Goal: Use online tool/utility: Use online tool/utility

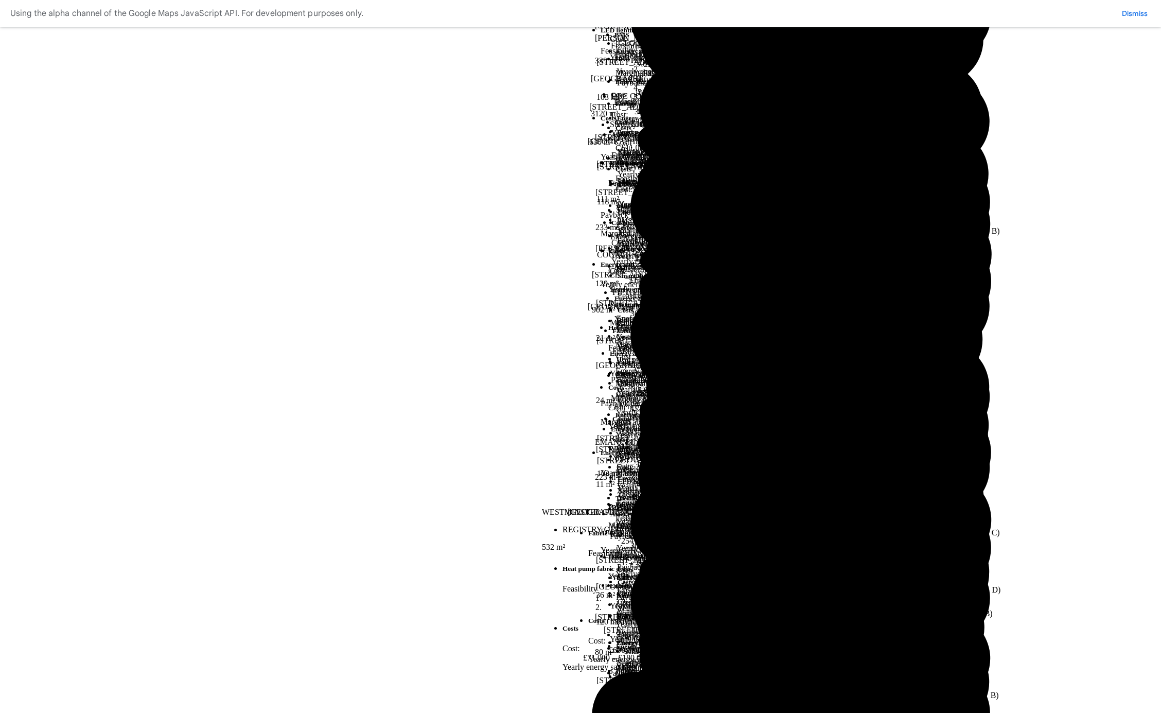
scroll to position [199, 0]
click at [0, 0] on button "10 – 14" at bounding box center [0, 0] width 0 height 0
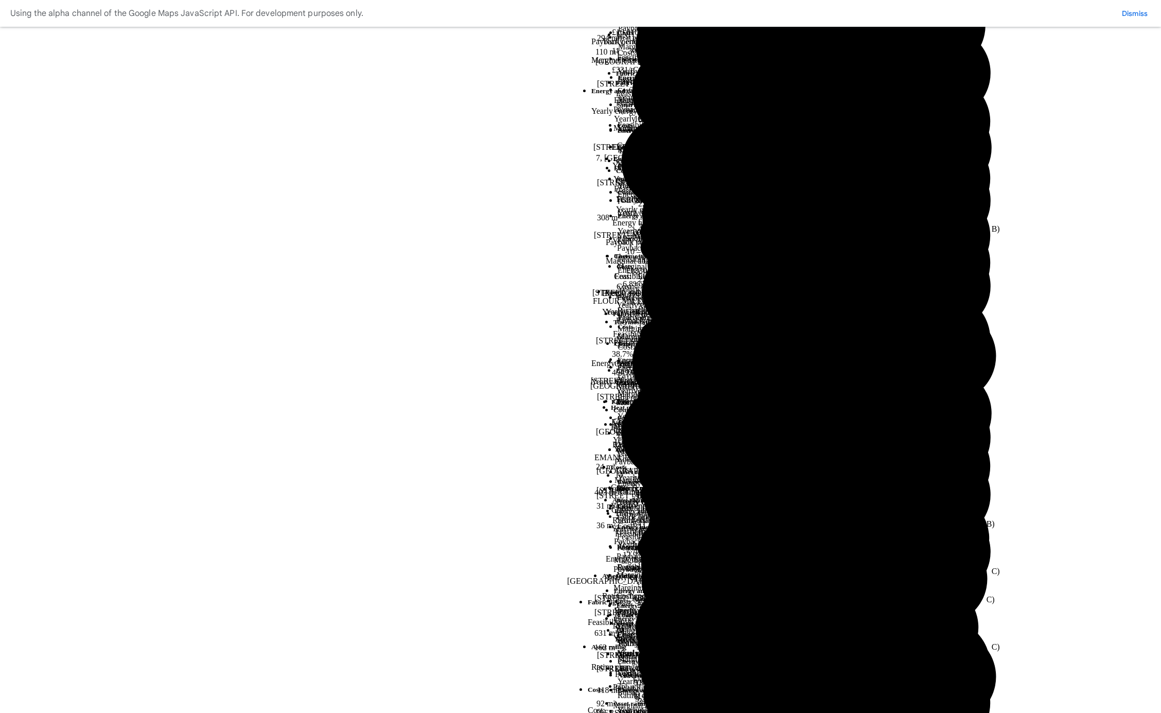
click at [0, 0] on span "A" at bounding box center [0, 0] width 0 height 0
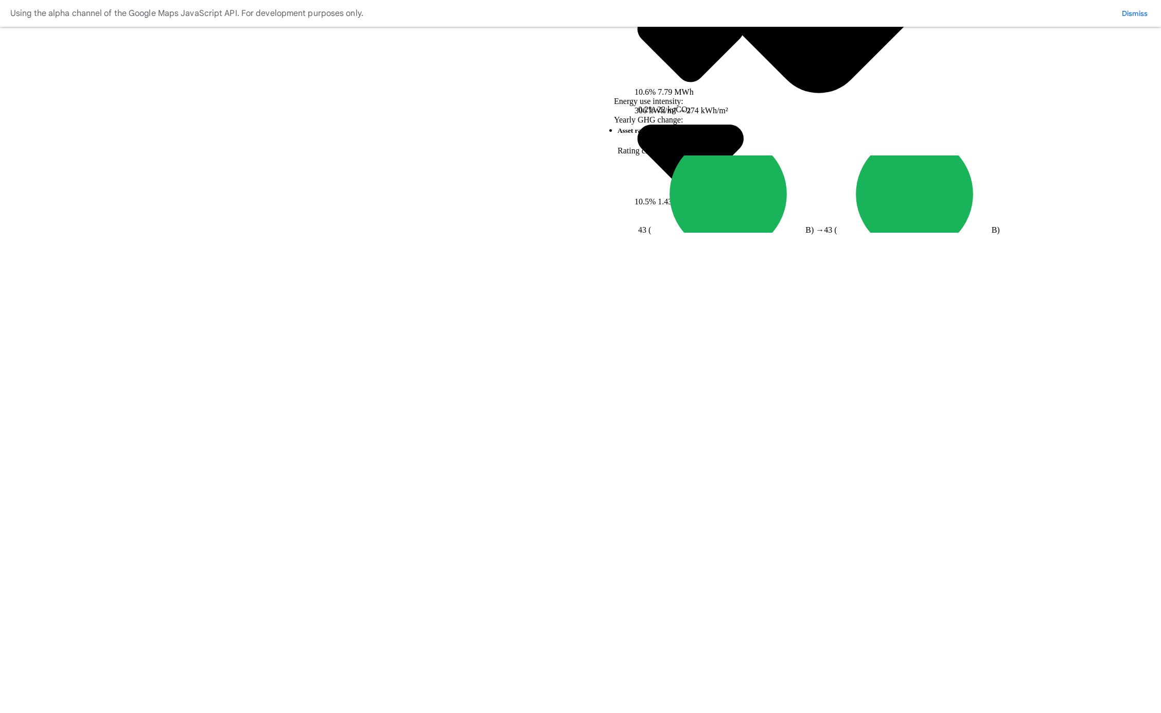
scroll to position [198, 0]
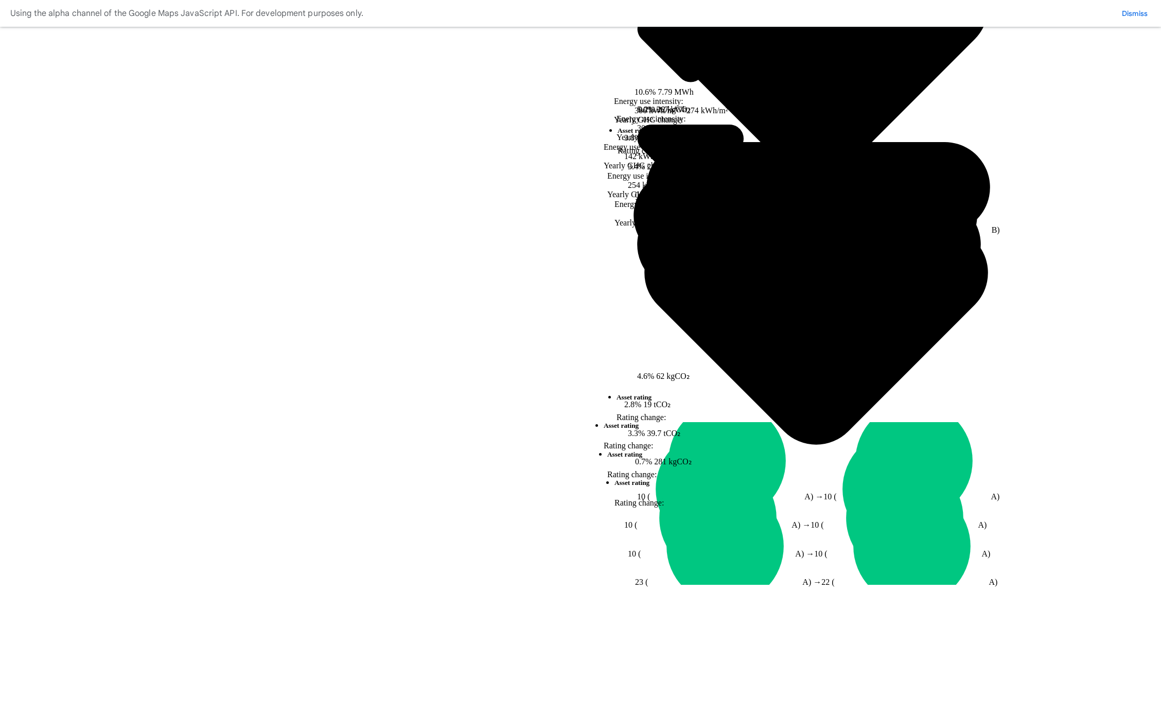
click at [0, 0] on button "15+" at bounding box center [0, 0] width 0 height 0
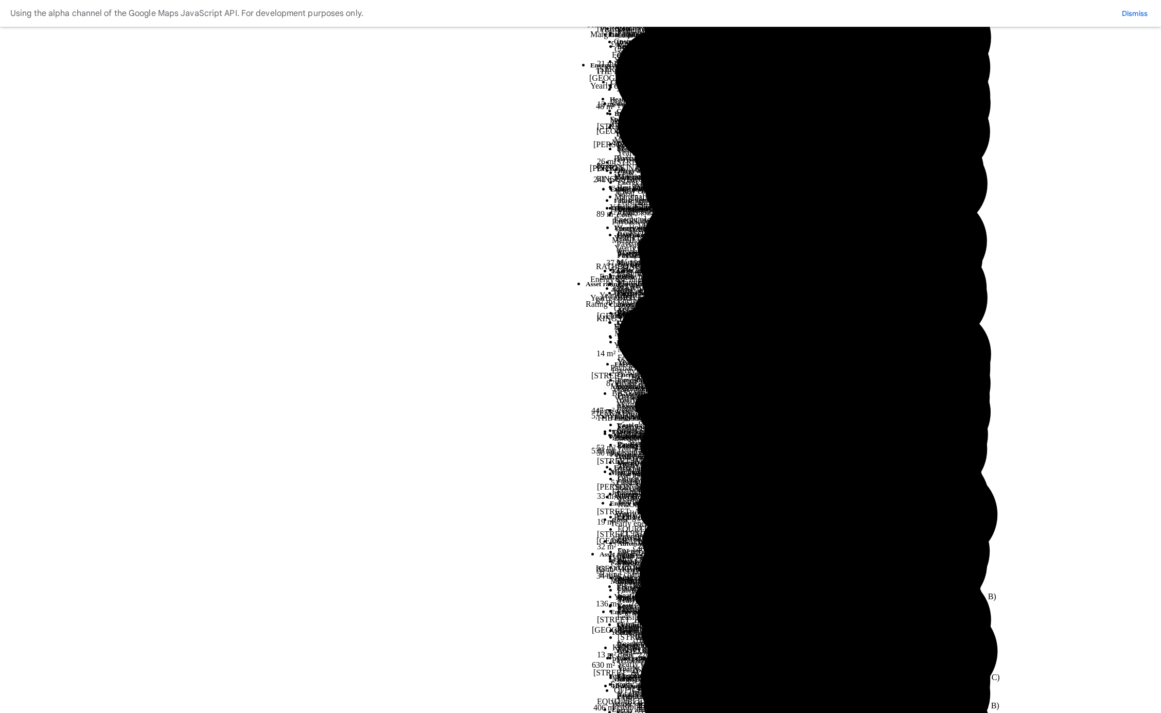
scroll to position [311, 0]
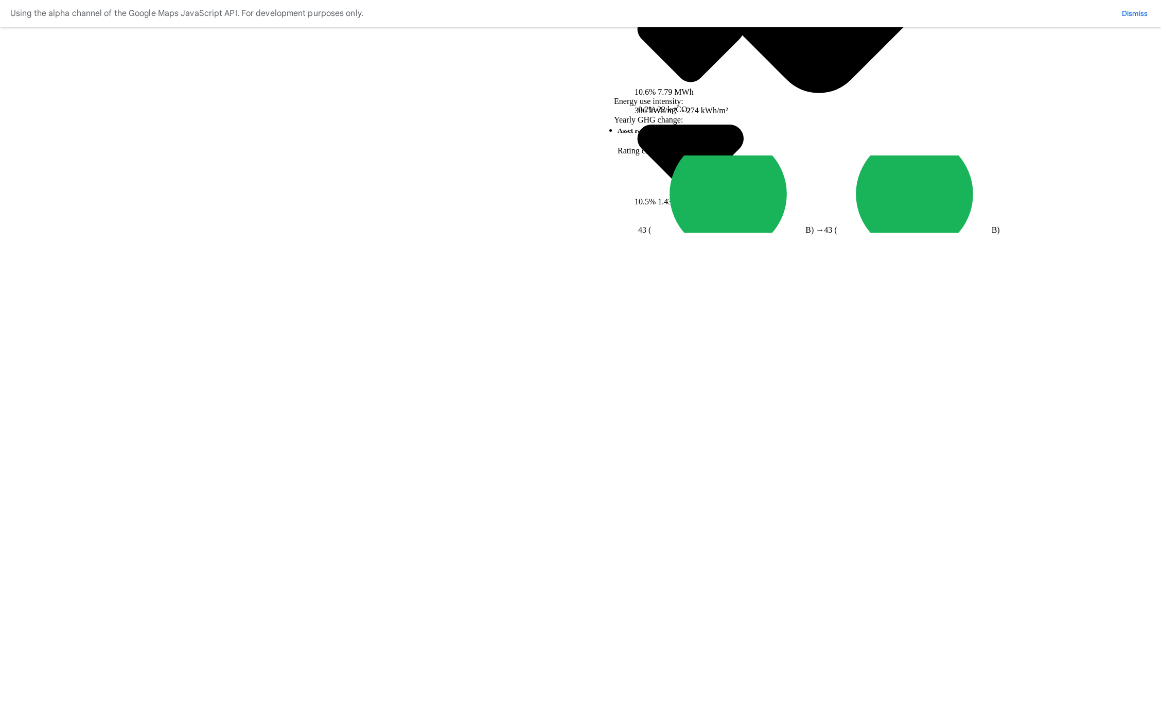
scroll to position [198, 0]
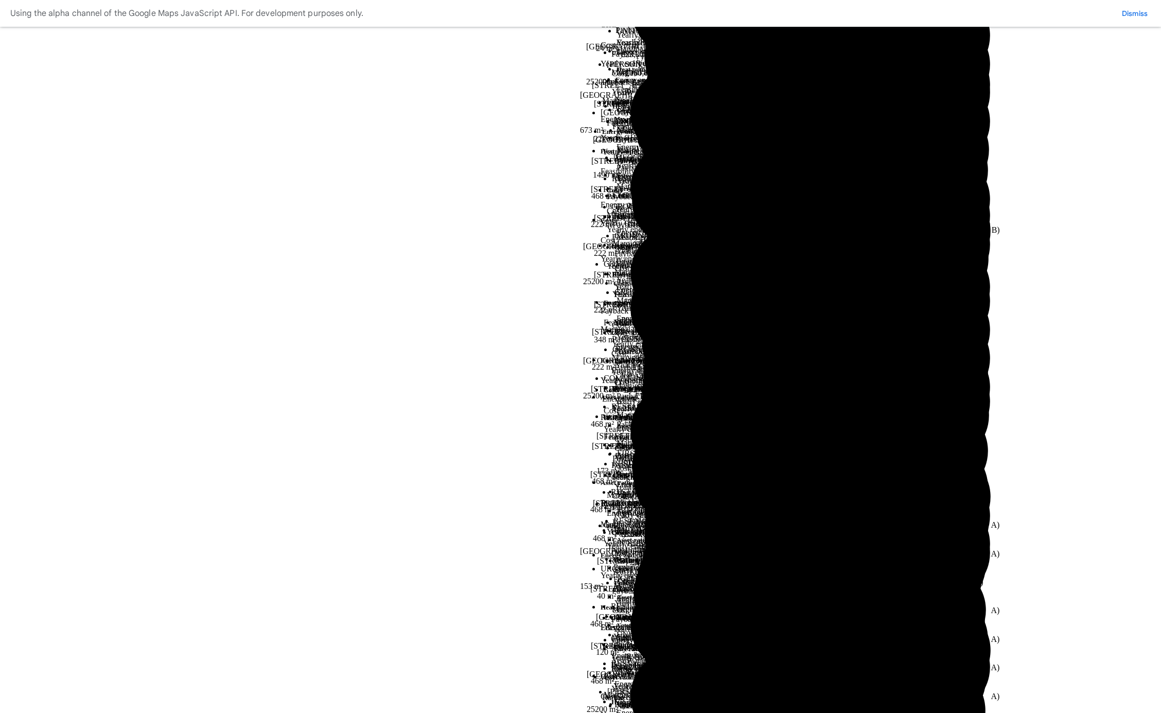
click at [0, 0] on span "Biomass" at bounding box center [0, 0] width 0 height 0
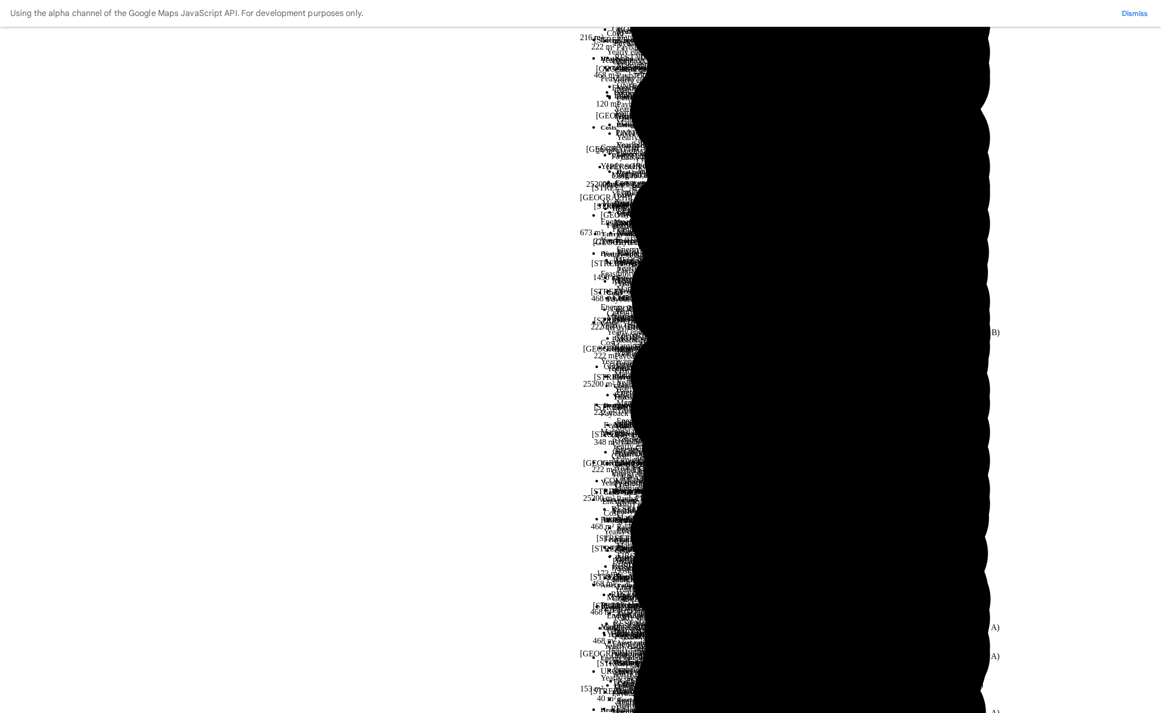
scroll to position [96, 0]
click at [0, 0] on span "Offices" at bounding box center [0, 0] width 0 height 0
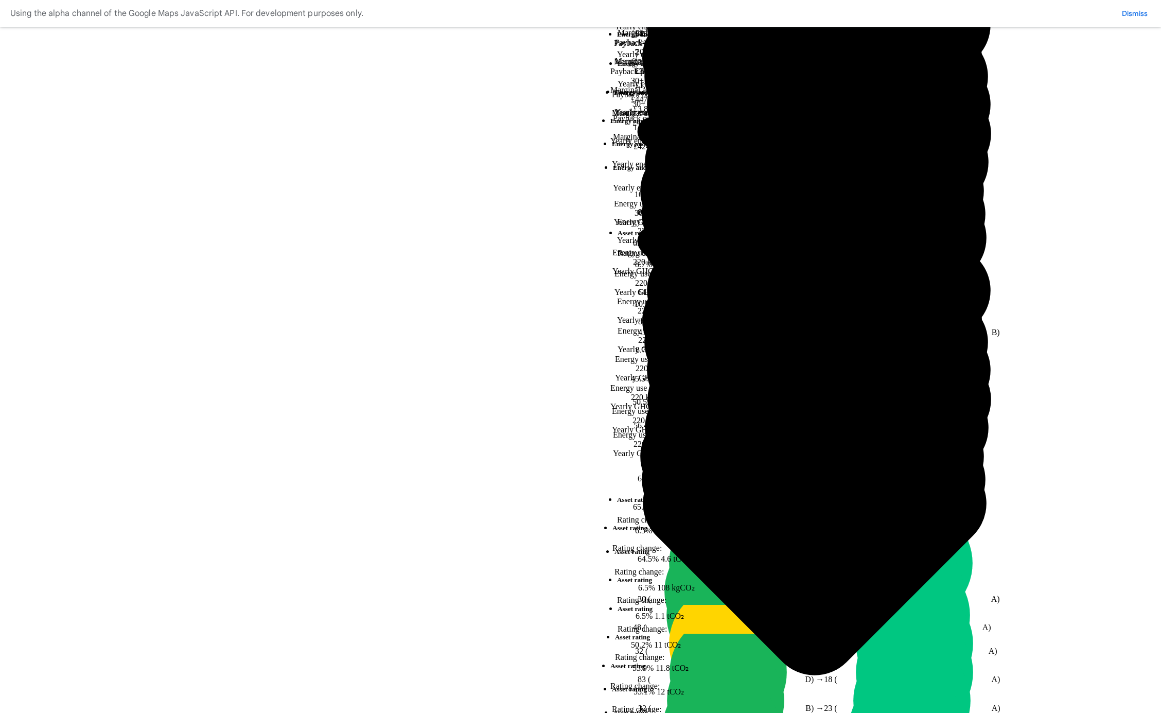
click at [0, 0] on button "Other" at bounding box center [0, 0] width 0 height 0
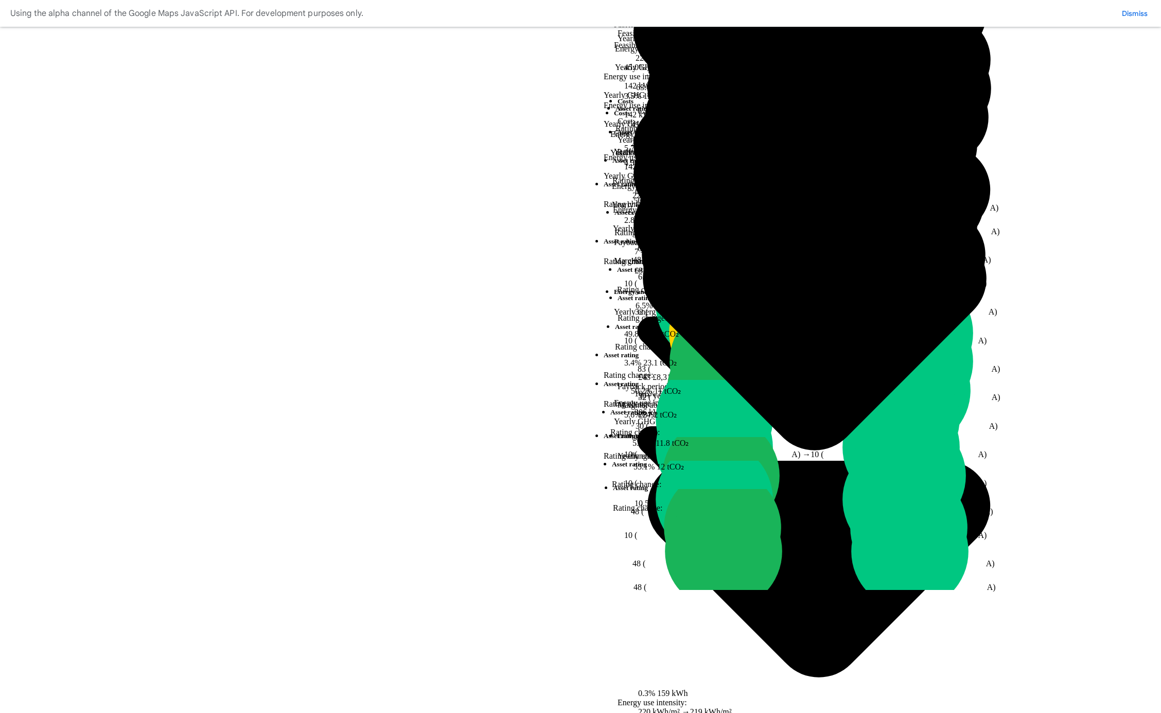
scroll to position [487, 0]
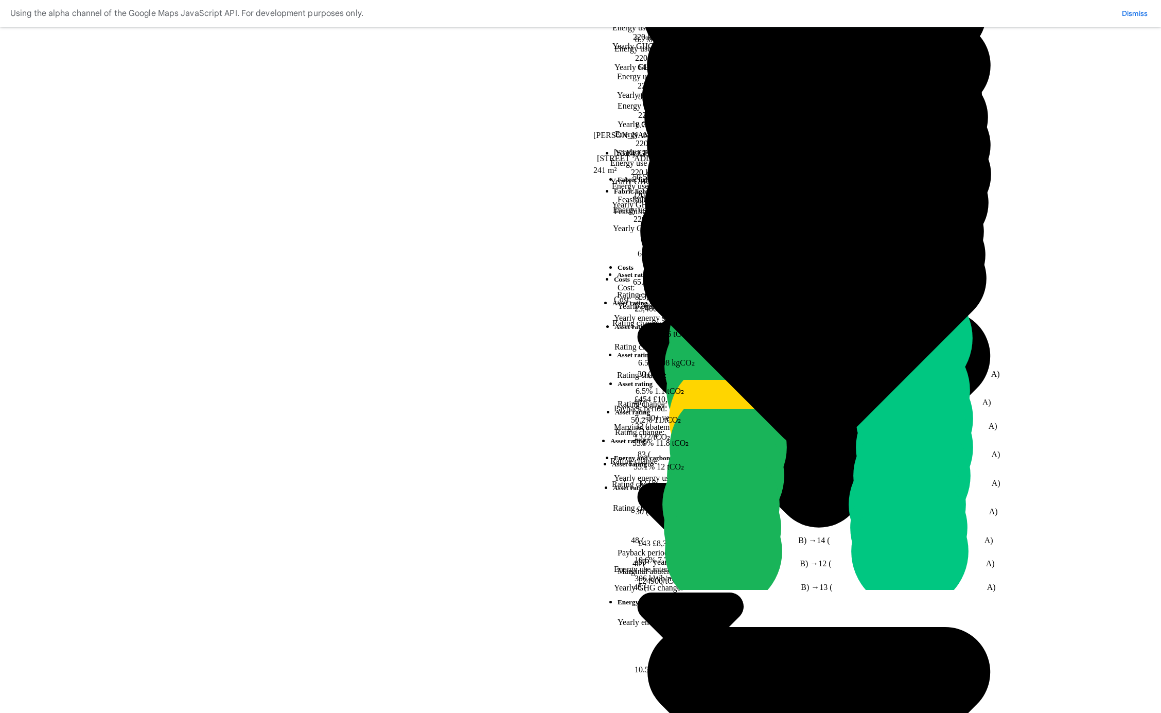
click at [0, 0] on span "Shops" at bounding box center [0, 0] width 0 height 0
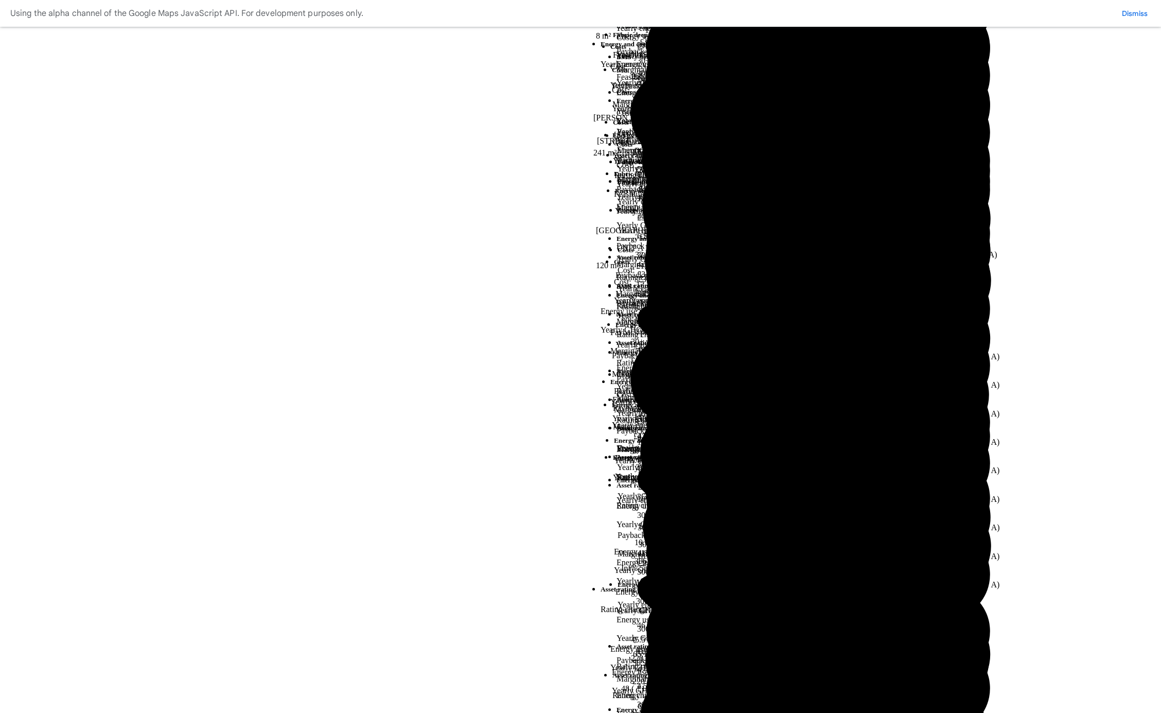
scroll to position [0, 0]
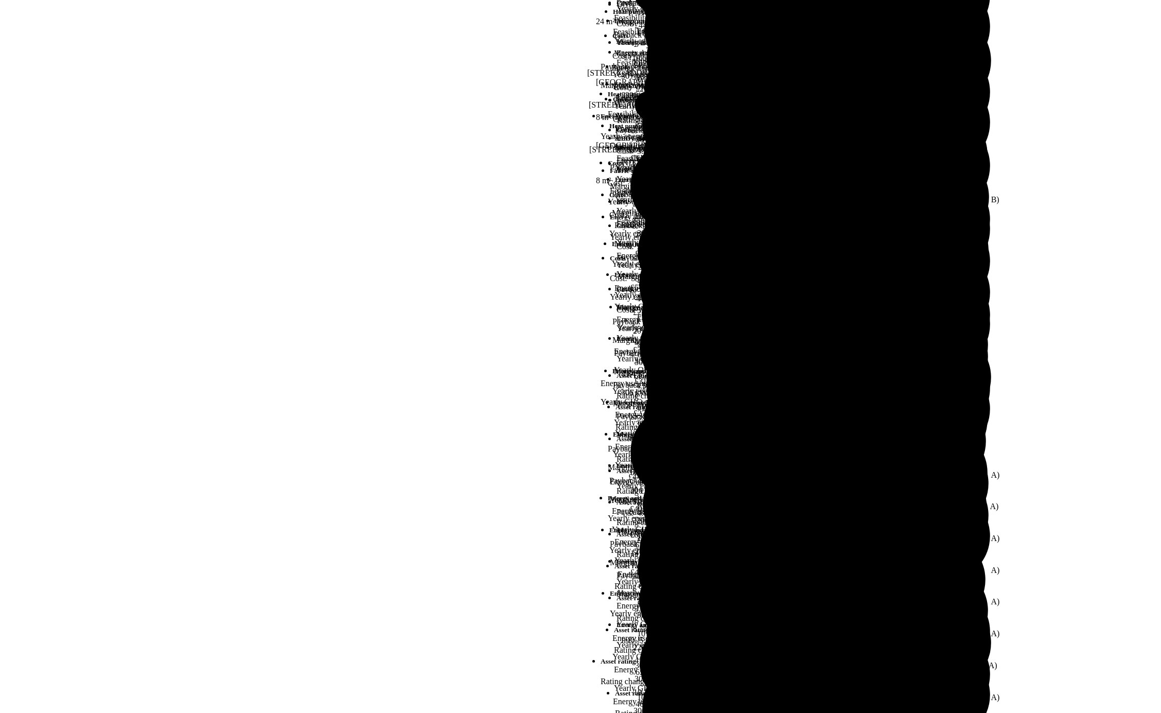
scroll to position [233, 0]
type input "*"
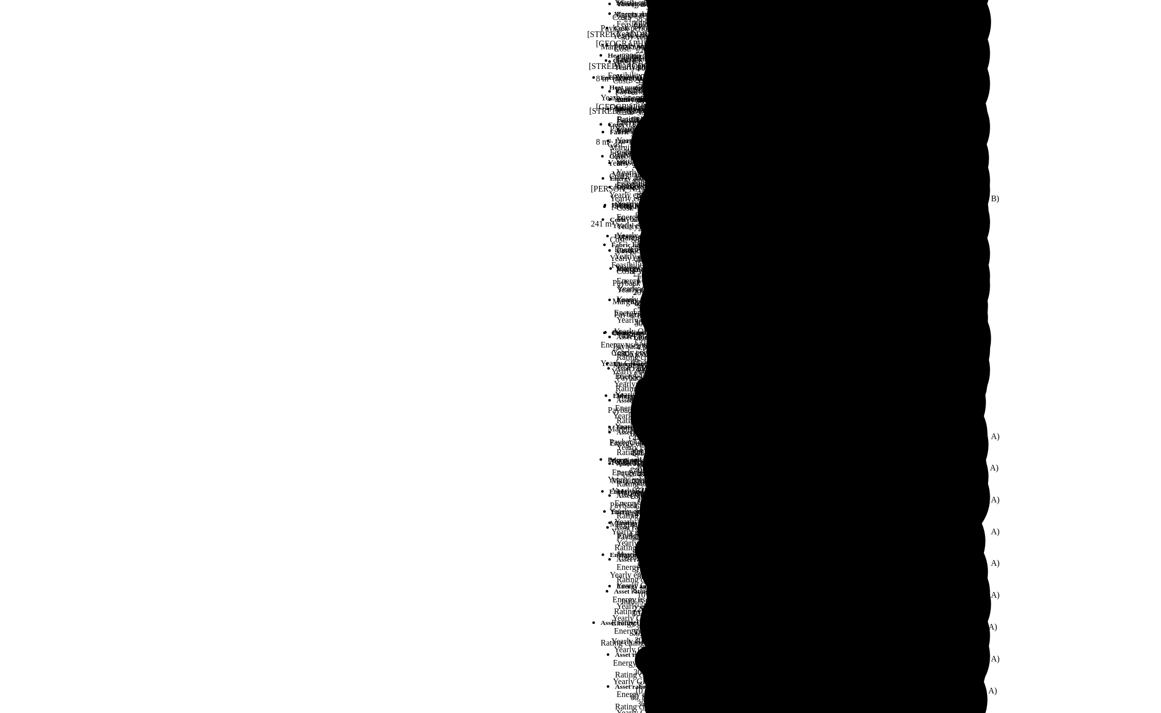
scroll to position [270, 0]
type input "*****"
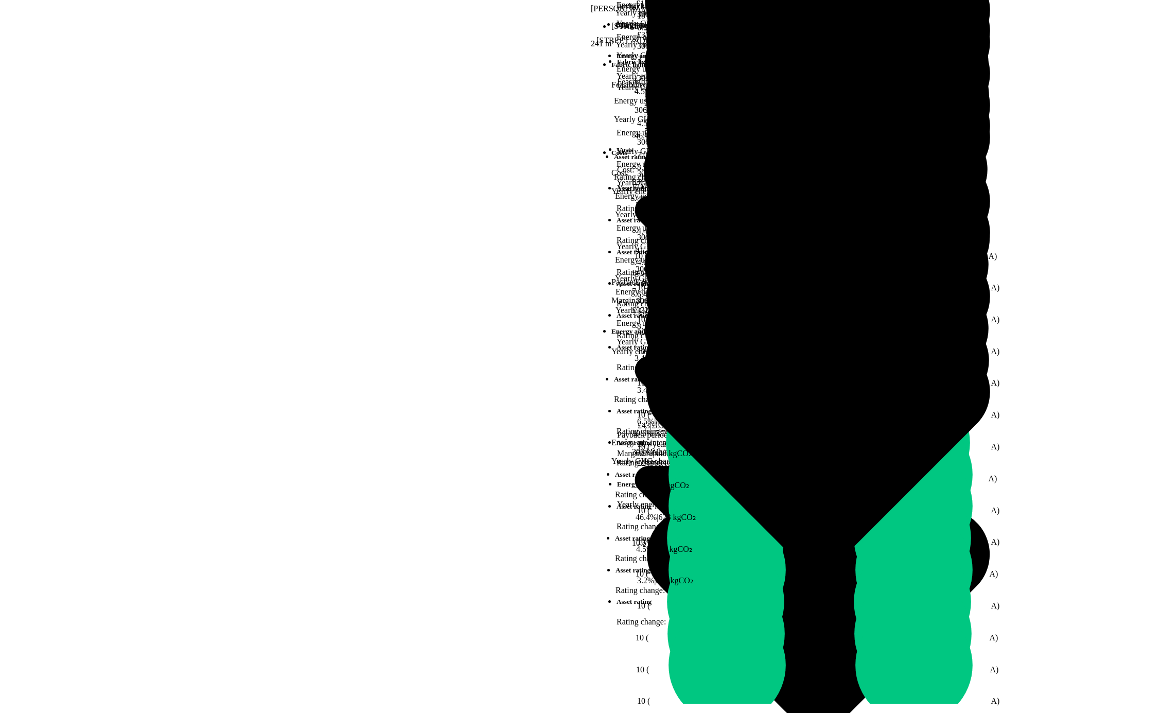
scroll to position [572, 0]
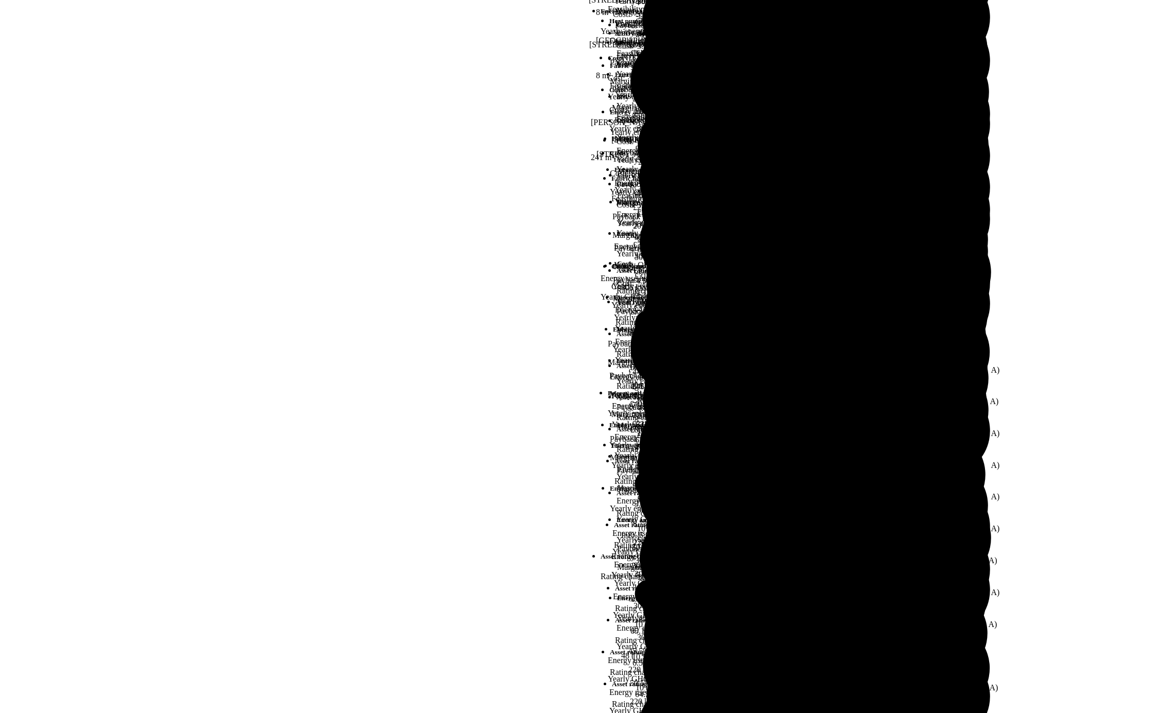
scroll to position [335, 0]
